Goal: Understand process/instructions

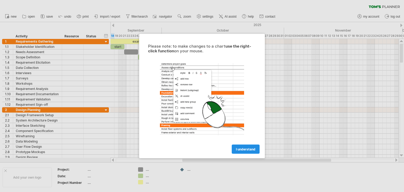
click at [251, 147] on span "I understand" at bounding box center [245, 149] width 19 height 4
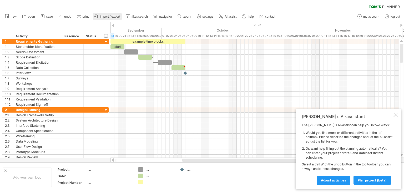
click at [112, 17] on span "import / export" at bounding box center [110, 17] width 20 height 4
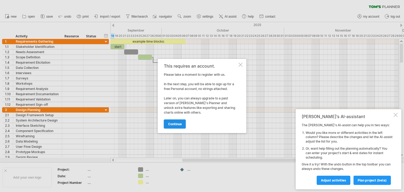
click at [173, 125] on span "continue" at bounding box center [175, 124] width 14 height 4
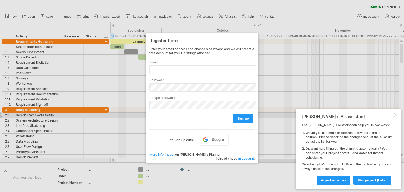
click at [395, 115] on div at bounding box center [395, 115] width 4 height 4
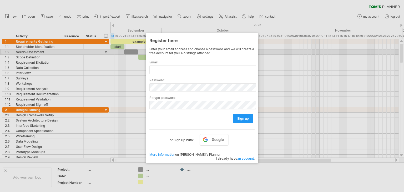
click at [269, 50] on div at bounding box center [202, 96] width 404 height 192
click at [245, 26] on div at bounding box center [202, 96] width 404 height 192
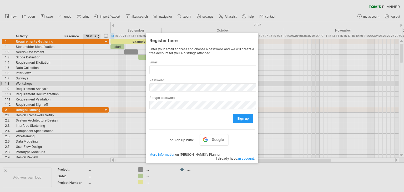
click at [98, 85] on div at bounding box center [202, 96] width 404 height 192
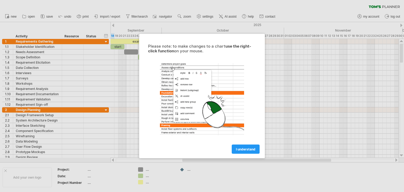
click at [267, 78] on div at bounding box center [202, 96] width 404 height 192
click at [238, 146] on link "I understand" at bounding box center [246, 149] width 28 height 9
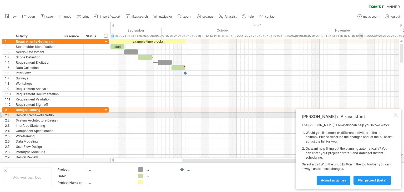
click at [395, 115] on div at bounding box center [395, 115] width 4 height 4
